Goal: Check status: Check status

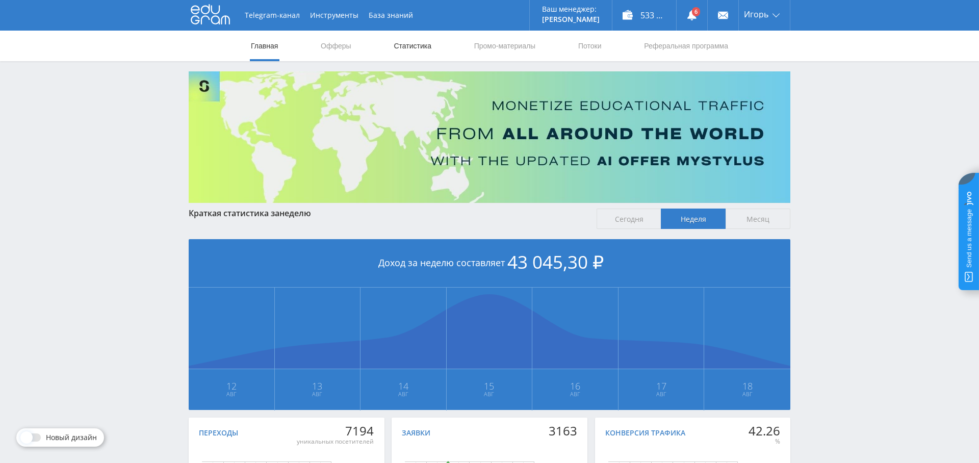
click at [412, 46] on link "Статистика" at bounding box center [413, 46] width 40 height 31
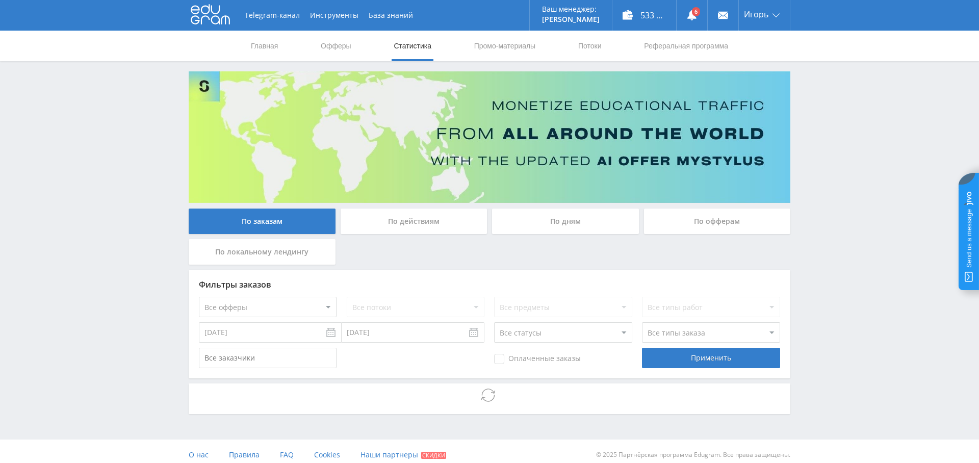
click at [580, 220] on div "По дням" at bounding box center [565, 222] width 147 height 26
click at [0, 0] on input "По дням" at bounding box center [0, 0] width 0 height 0
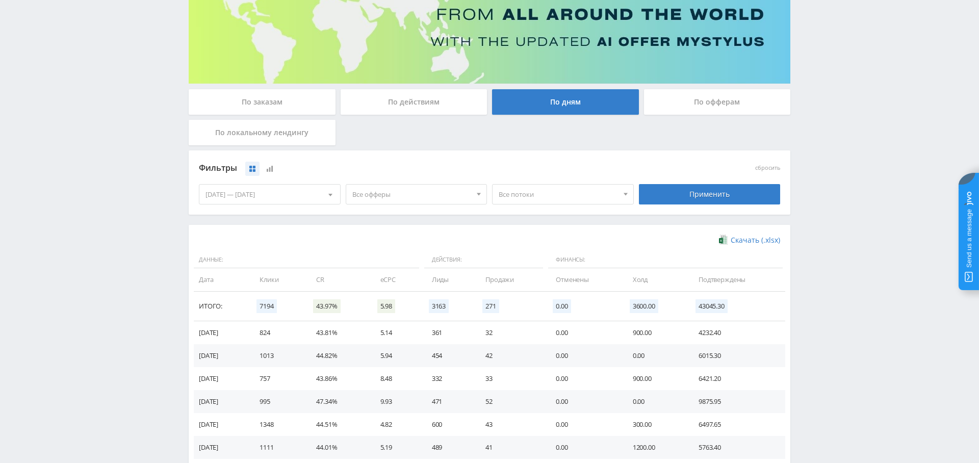
scroll to position [117, 0]
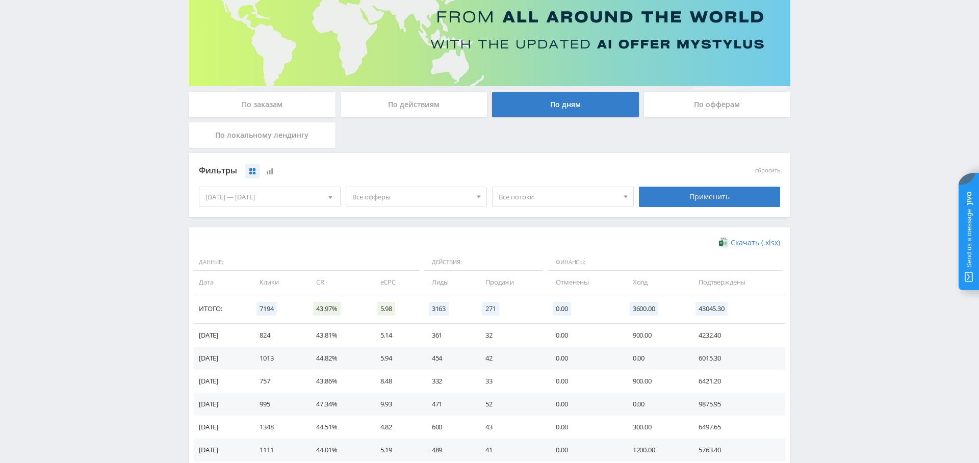
drag, startPoint x: 437, startPoint y: 199, endPoint x: 431, endPoint y: 222, distance: 23.8
click at [437, 199] on span "Все офферы" at bounding box center [412, 196] width 119 height 19
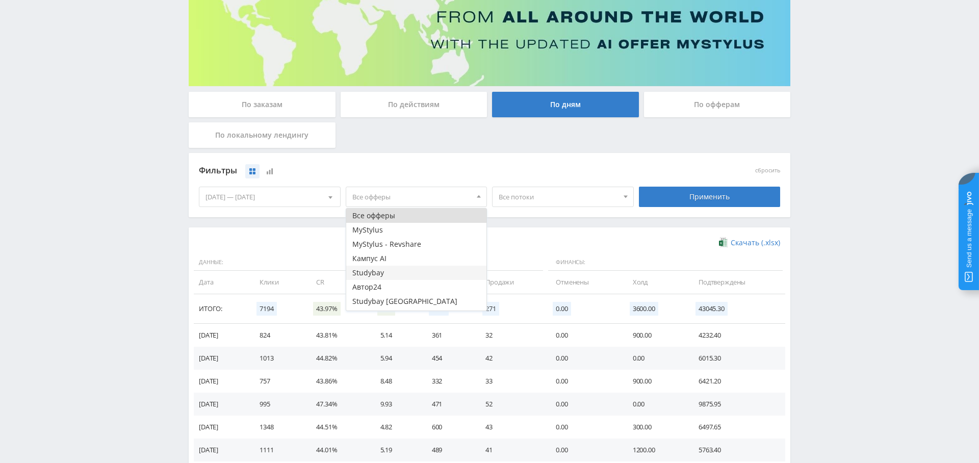
scroll to position [12, 0]
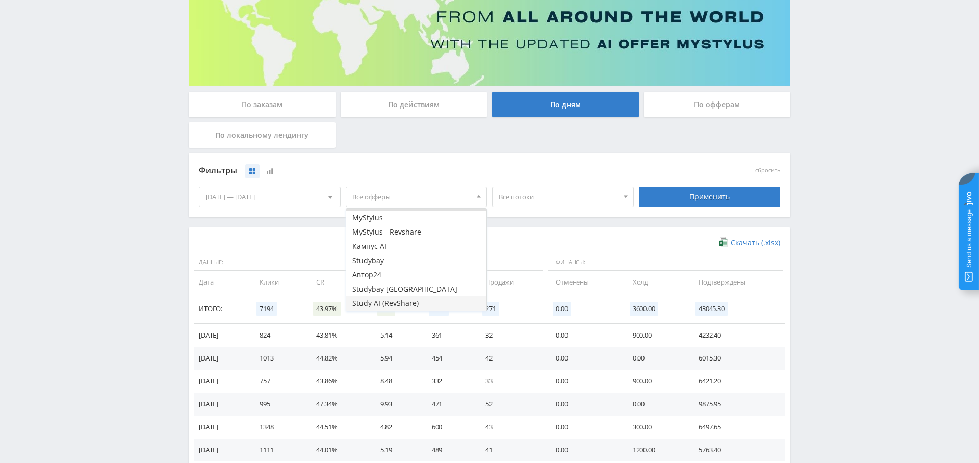
click at [414, 298] on button "Study AI (RevShare)" at bounding box center [416, 303] width 141 height 14
click at [701, 197] on div "Применить" at bounding box center [710, 197] width 142 height 20
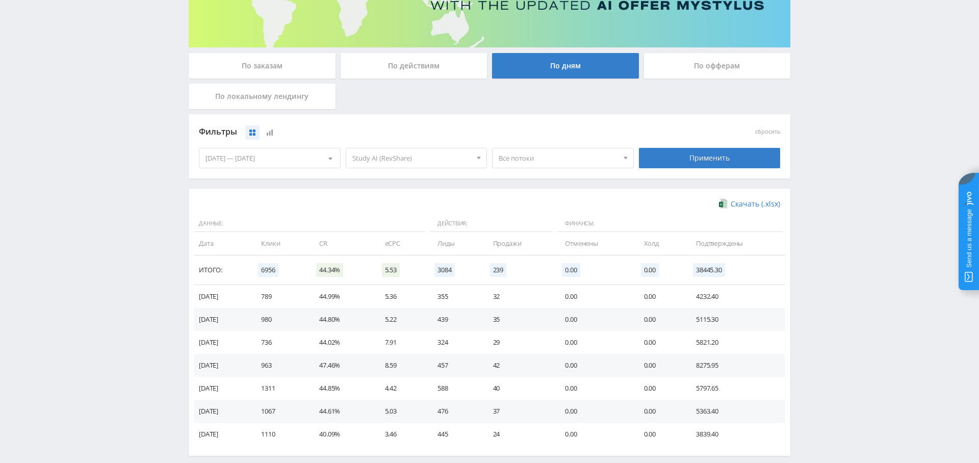
scroll to position [186, 0]
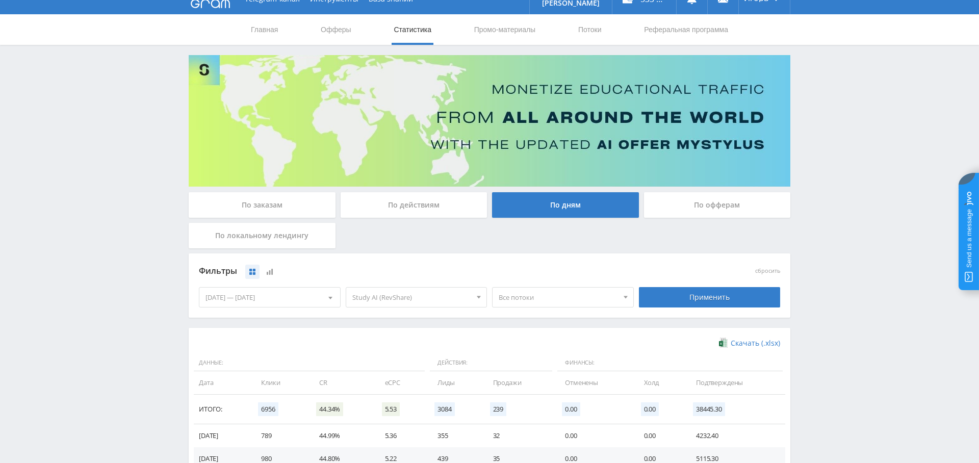
click at [250, 193] on div "По заказам" at bounding box center [262, 205] width 147 height 26
click at [0, 0] on input "По заказам" at bounding box center [0, 0] width 0 height 0
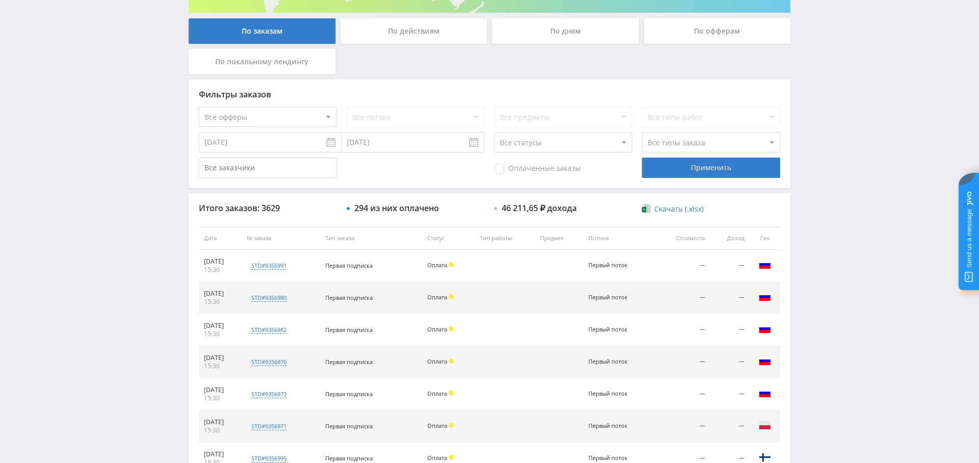
click at [548, 164] on span "Оплаченные заказы" at bounding box center [537, 169] width 87 height 10
click at [0, 0] on input "Оплаченные заказы" at bounding box center [0, 0] width 0 height 0
click at [713, 171] on div "Применить" at bounding box center [711, 168] width 138 height 20
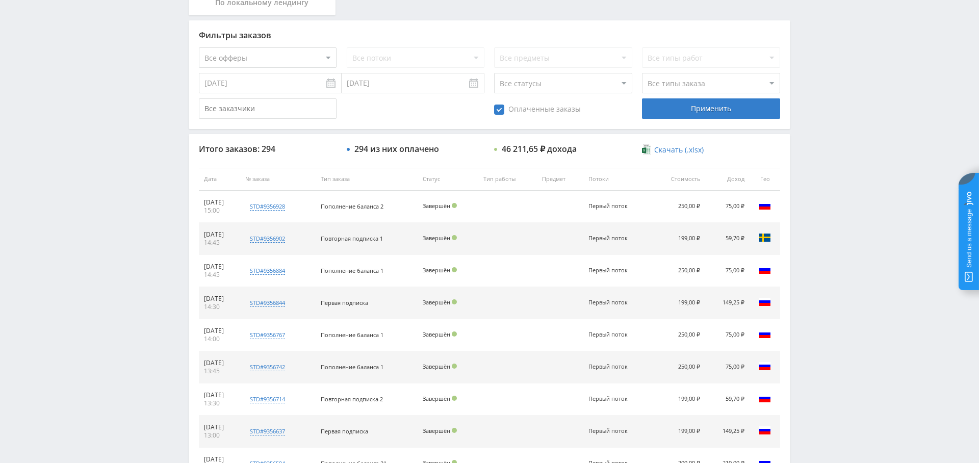
scroll to position [235, 0]
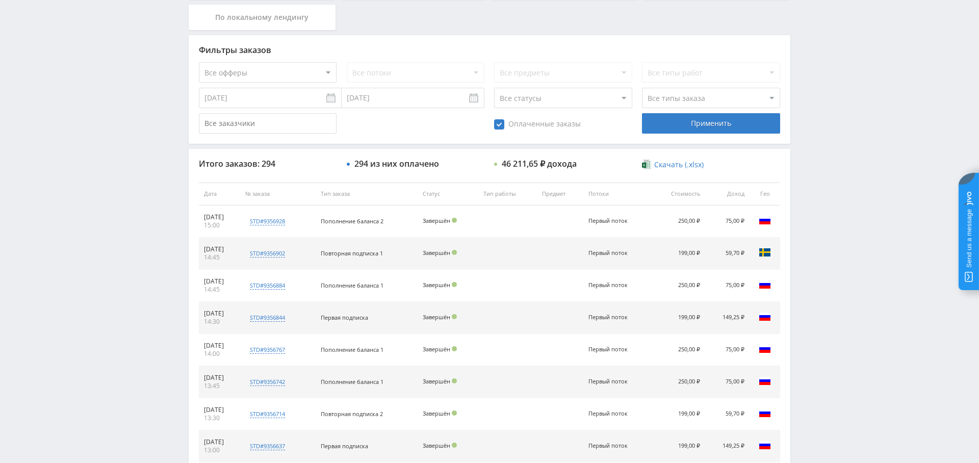
click at [691, 99] on select "Все типы заказа [PERSON_NAME] Новый заказ" at bounding box center [711, 98] width 138 height 20
select select "2"
click at [642, 88] on select "Все типы заказа [PERSON_NAME] Новый заказ" at bounding box center [711, 98] width 138 height 20
click at [695, 125] on div "Применить" at bounding box center [711, 123] width 138 height 20
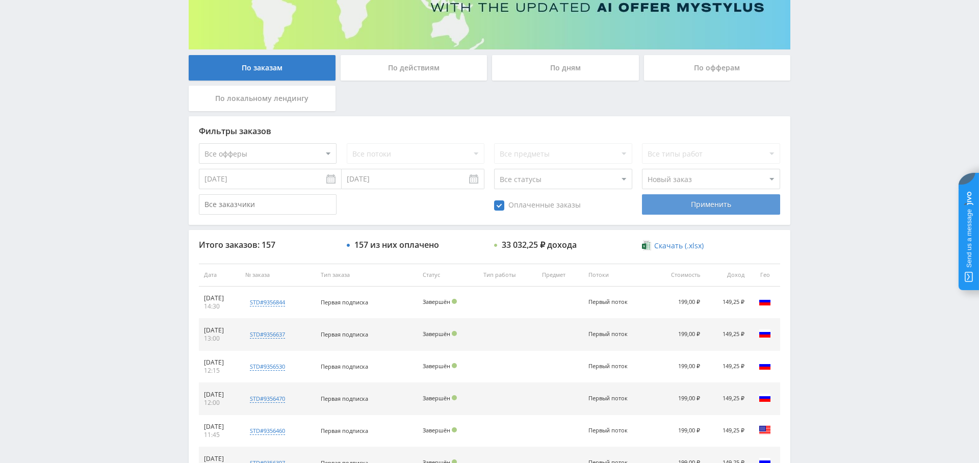
scroll to position [0, 0]
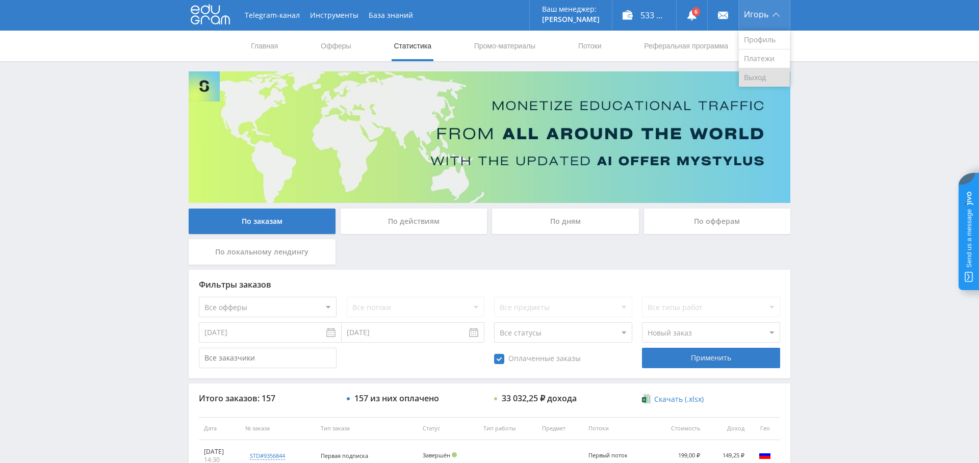
click at [760, 72] on link "Выход" at bounding box center [764, 77] width 51 height 18
